Goal: Find specific page/section: Find specific page/section

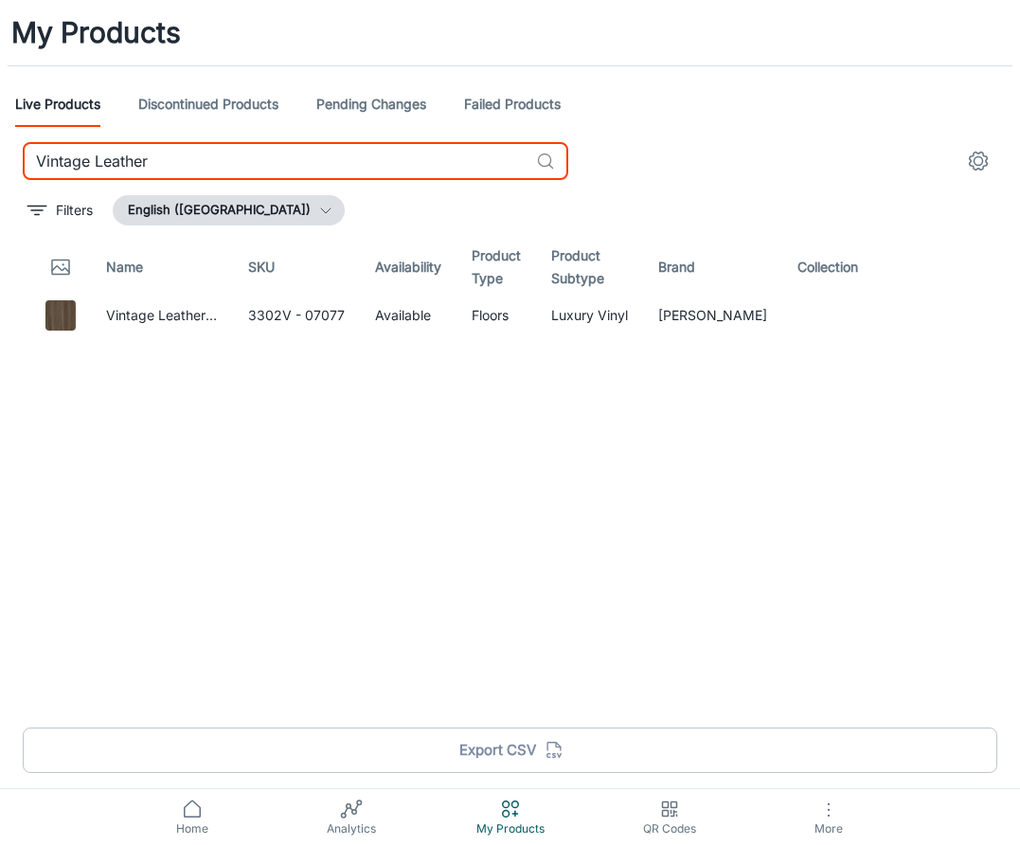
click at [196, 162] on input "Vintage Leather" at bounding box center [276, 161] width 506 height 38
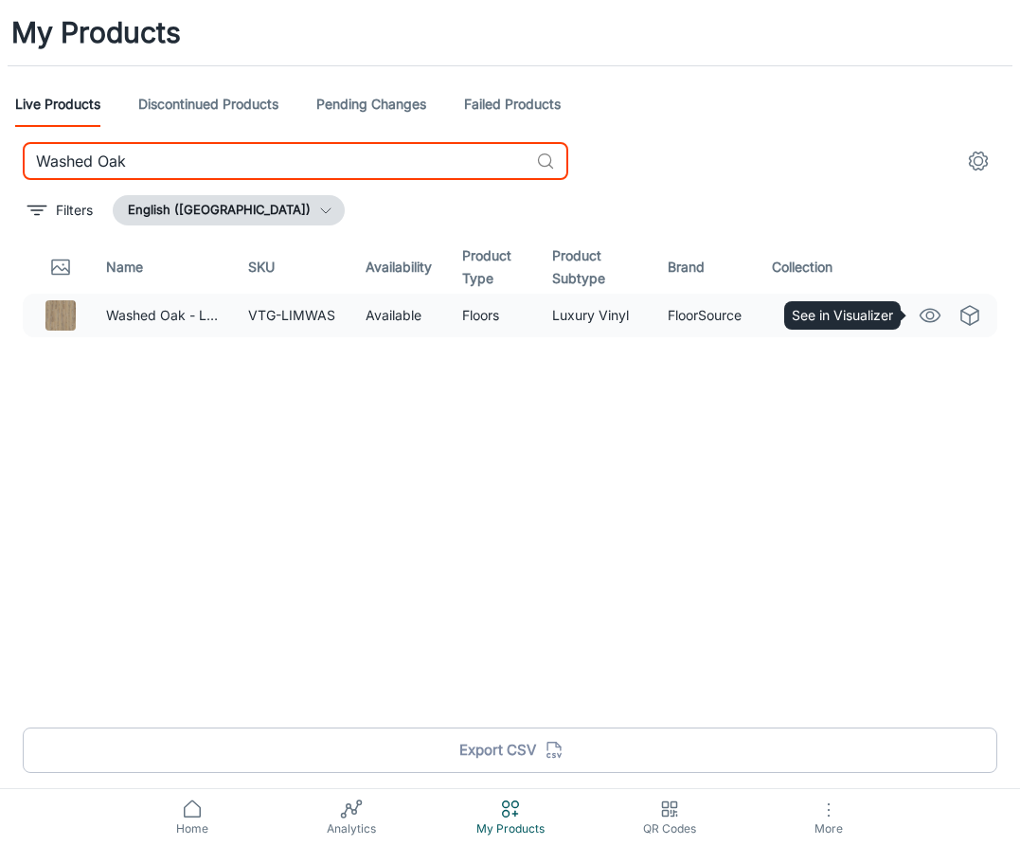
click at [923, 318] on icon "See in Visualizer" at bounding box center [930, 315] width 23 height 23
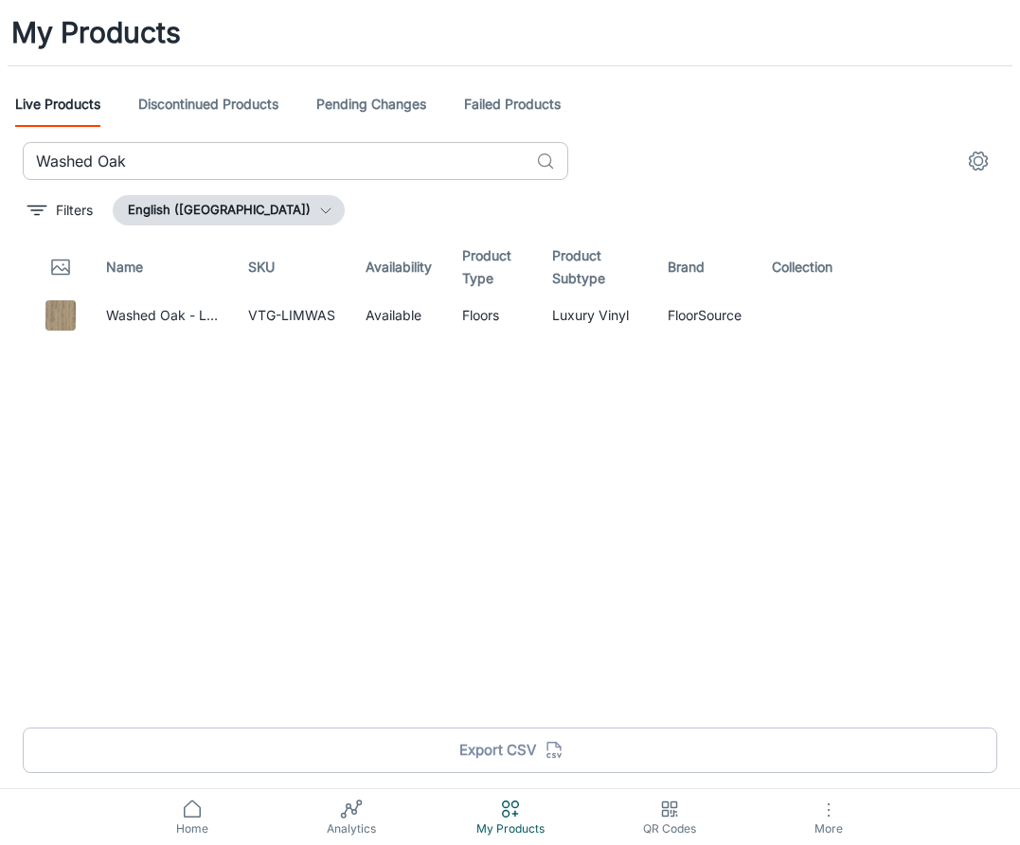
click at [305, 157] on input "Washed Oak" at bounding box center [276, 161] width 506 height 38
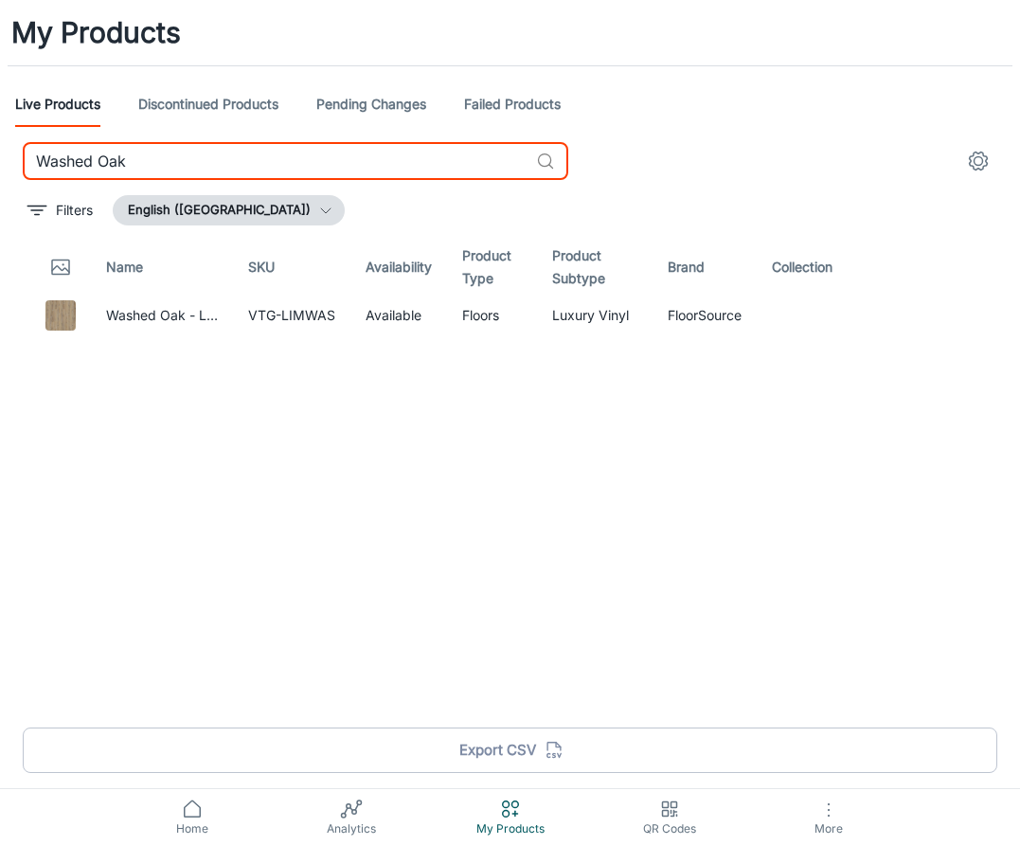
click at [305, 157] on input "Washed Oak" at bounding box center [276, 161] width 506 height 38
paste input "ooddrift"
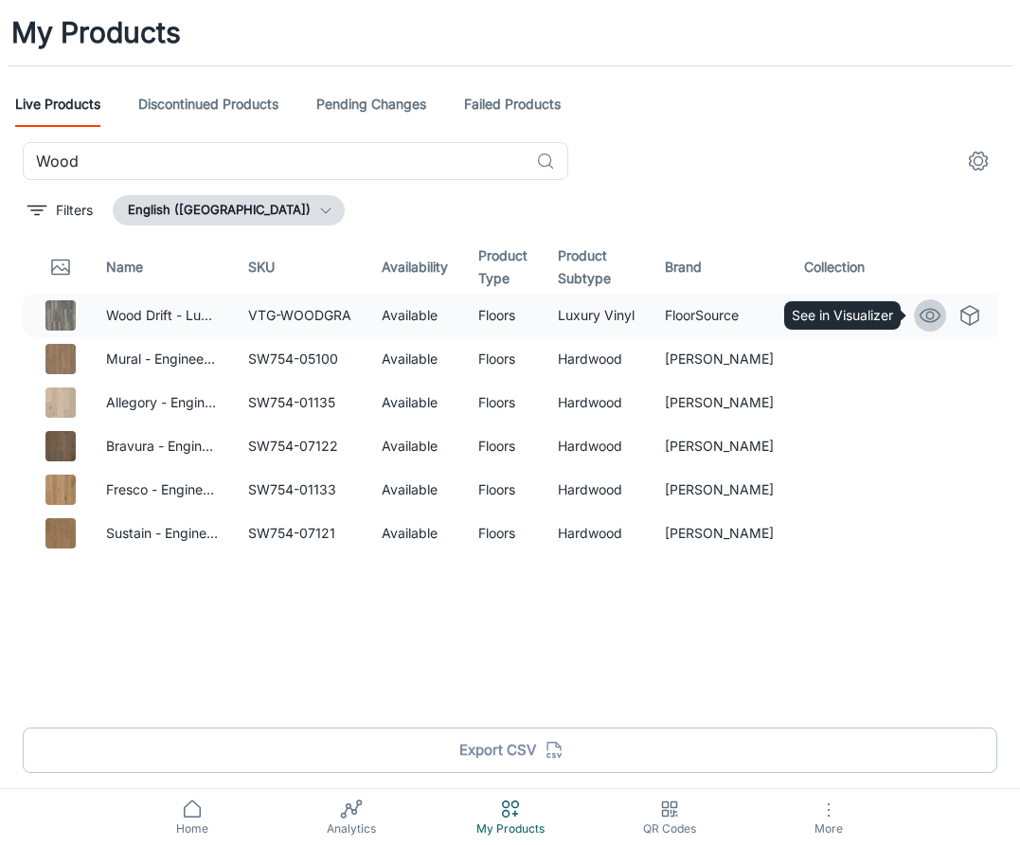
click at [929, 310] on icon "See in Visualizer" at bounding box center [930, 315] width 23 height 23
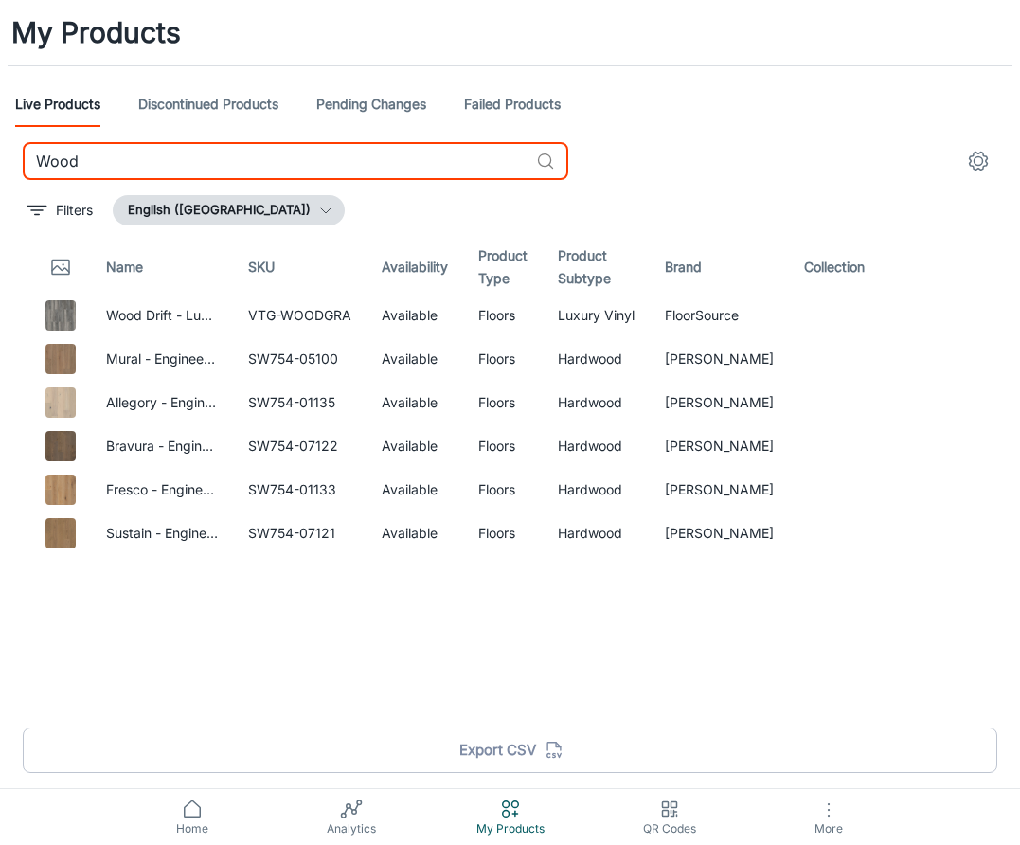
click at [255, 155] on input "Wood" at bounding box center [276, 161] width 506 height 38
paste input "[PERSON_NAME] Onyx"
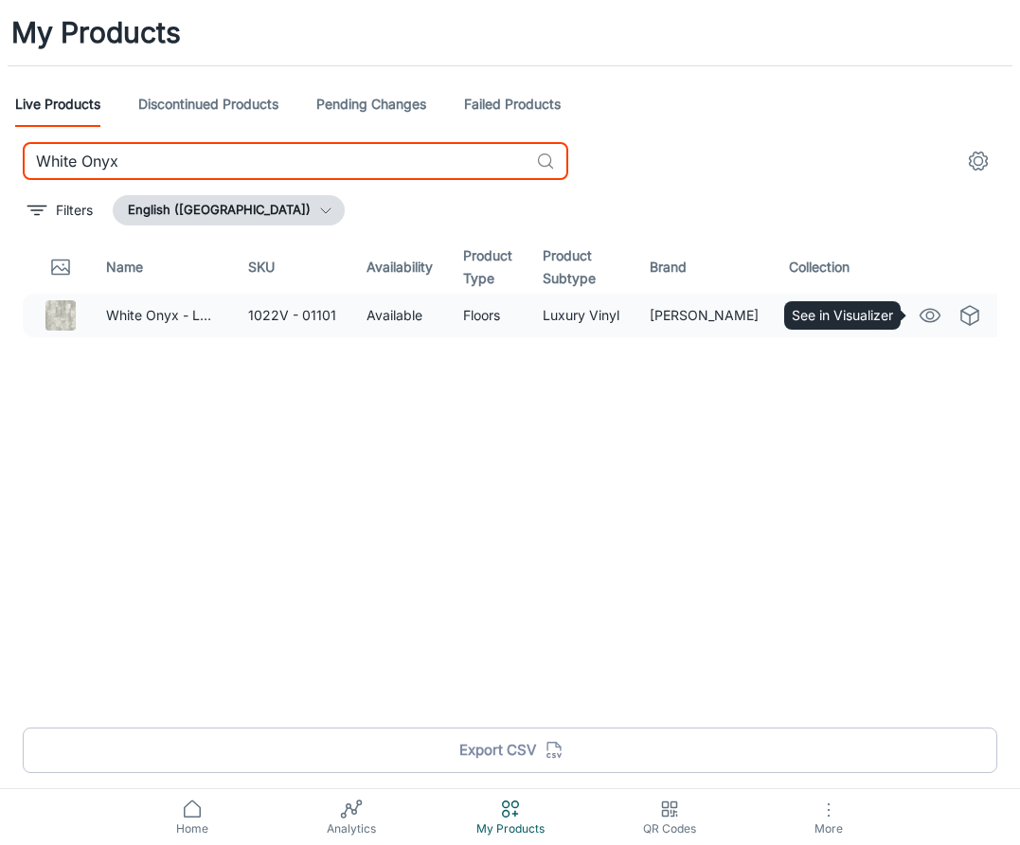
click at [926, 313] on circle "See in Visualizer" at bounding box center [930, 316] width 8 height 8
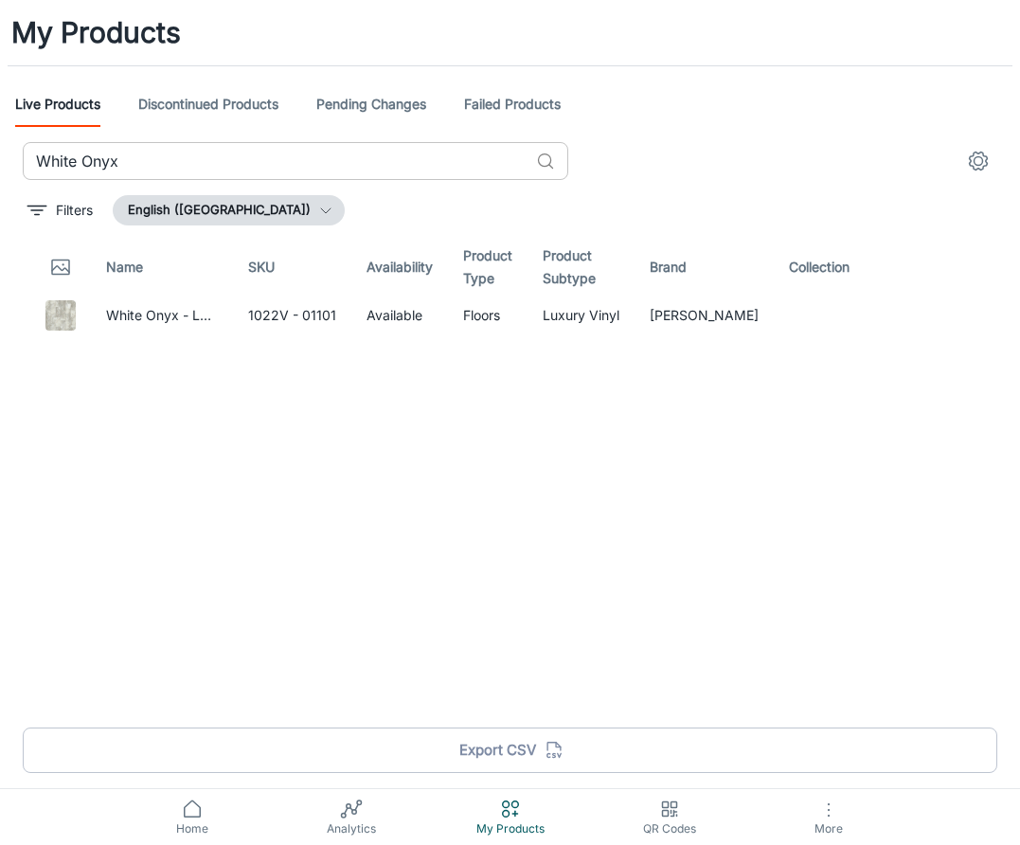
click at [245, 160] on input "White Onyx" at bounding box center [276, 161] width 506 height 38
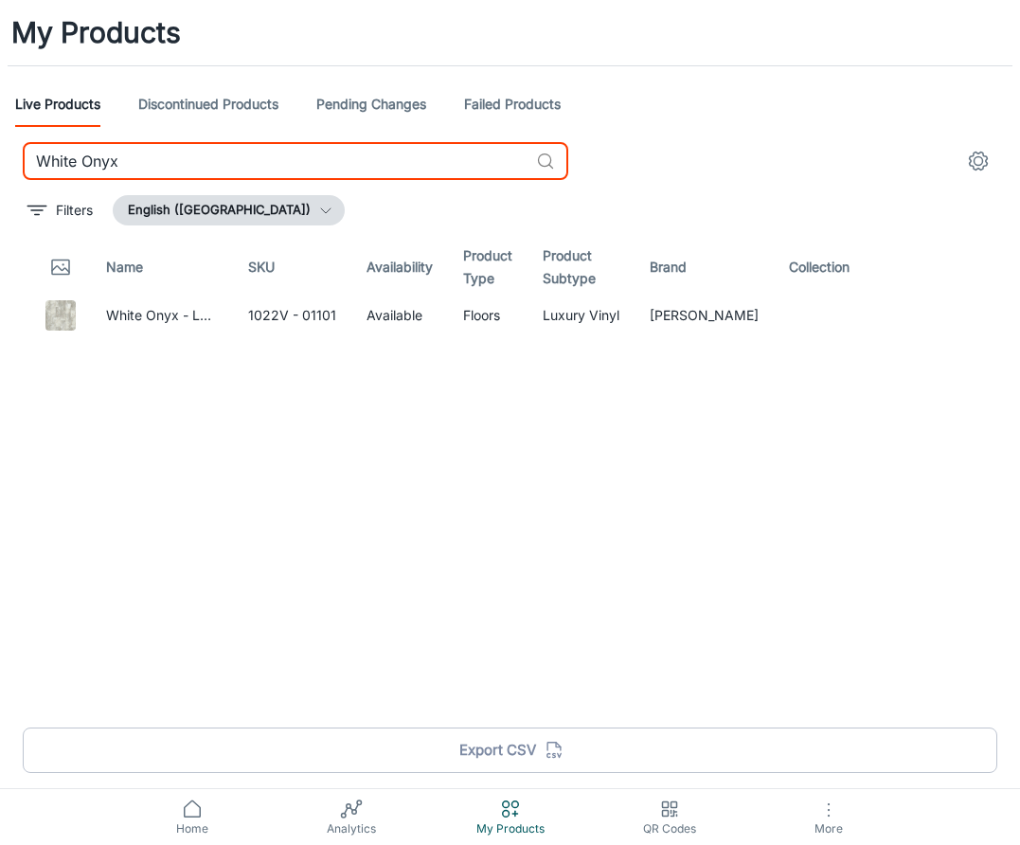
click at [245, 160] on input "White Onyx" at bounding box center [276, 161] width 506 height 38
paste input "Satin Oak"
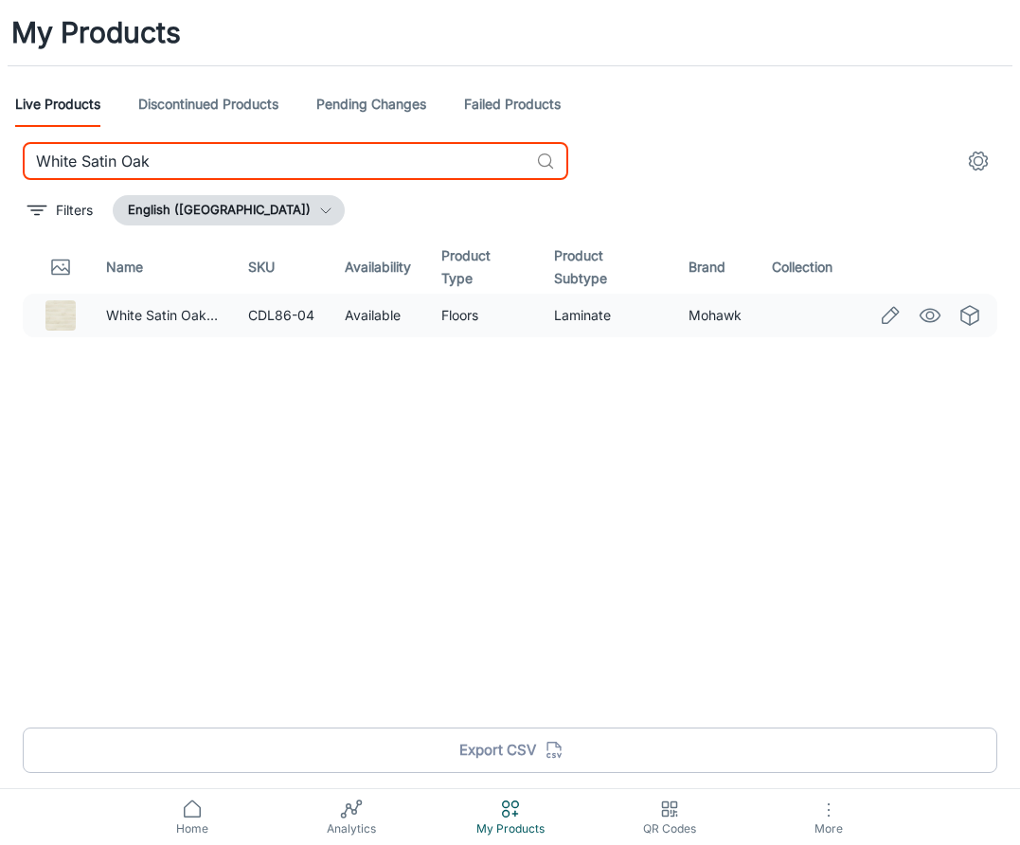
type input "White Satin Oak"
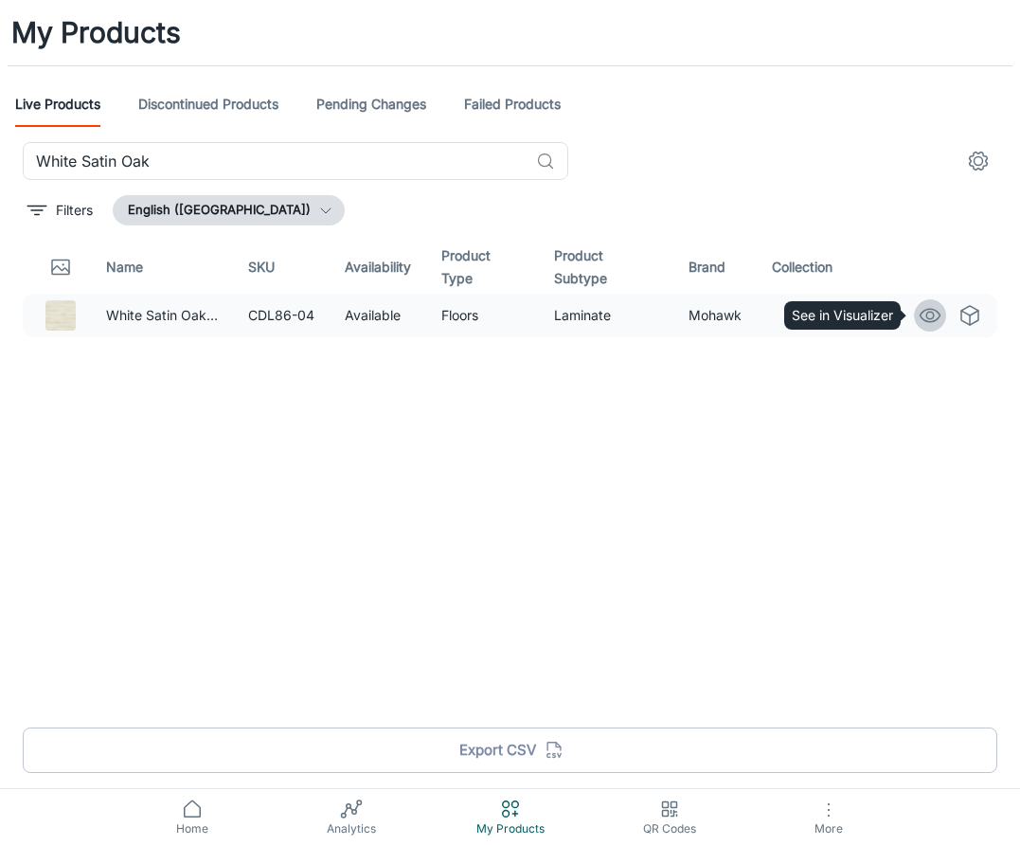
click at [923, 315] on icon "See in Visualizer" at bounding box center [930, 315] width 23 height 23
